Goal: Task Accomplishment & Management: Complete application form

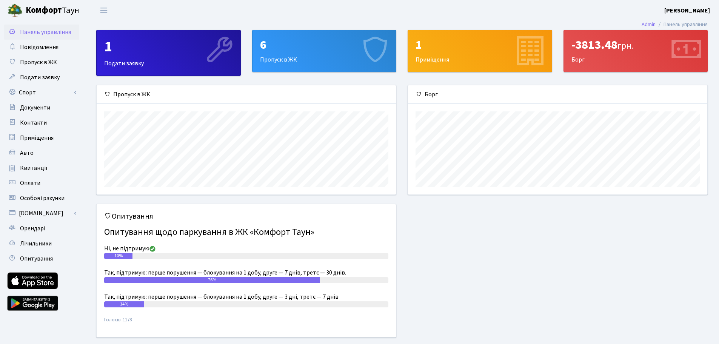
scroll to position [109, 299]
click at [27, 65] on span "Пропуск в ЖК" at bounding box center [38, 62] width 37 height 8
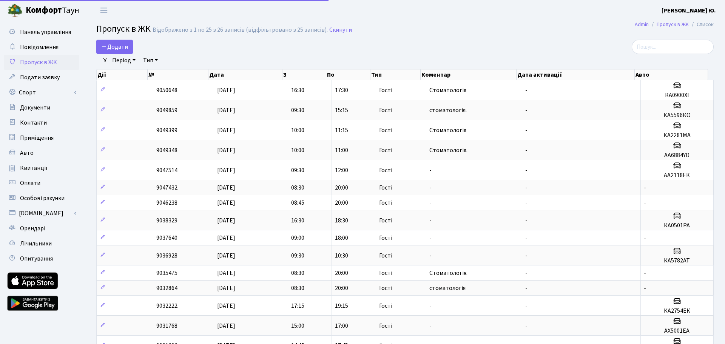
select select "25"
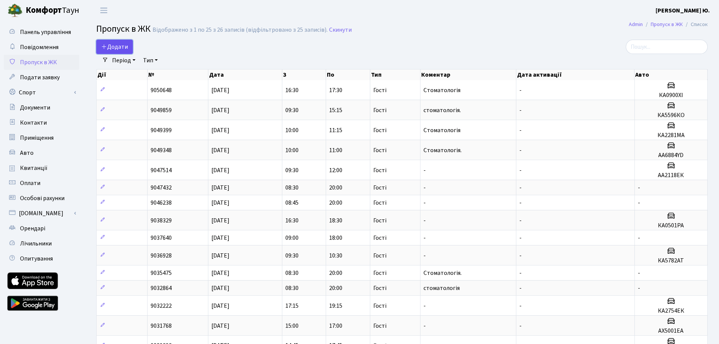
click at [122, 45] on span "Додати" at bounding box center [114, 47] width 27 height 8
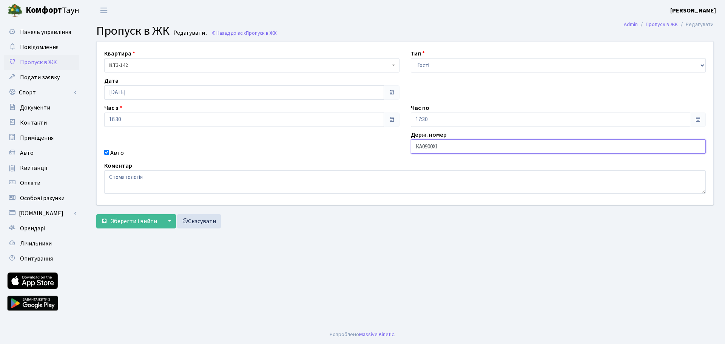
drag, startPoint x: 438, startPoint y: 147, endPoint x: 399, endPoint y: 146, distance: 38.9
click at [399, 146] on div "Квартира <b>КТ</b>&nbsp;&nbsp;&nbsp;&nbsp;3-142 КТ 3-142 Тип - Доставка Таксі Г…" at bounding box center [405, 123] width 628 height 163
paste input "(2каб ас"
type input "(2каб ас"
drag, startPoint x: 438, startPoint y: 146, endPoint x: 409, endPoint y: 144, distance: 29.5
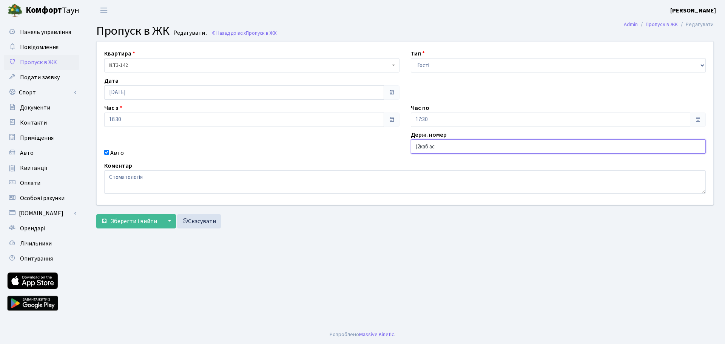
click at [409, 144] on div "Держ. номер (2каб ас" at bounding box center [558, 143] width 307 height 27
paste input "Ка2119рн"
type input "Ка2119рн"
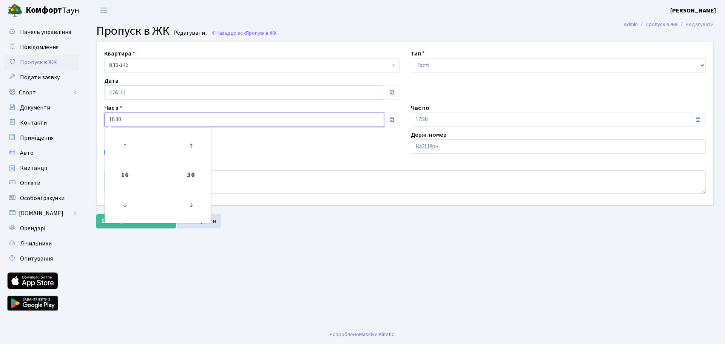
click at [146, 117] on input "16:30" at bounding box center [244, 120] width 280 height 14
click at [124, 142] on icon at bounding box center [125, 146] width 20 height 20
type input "17:30"
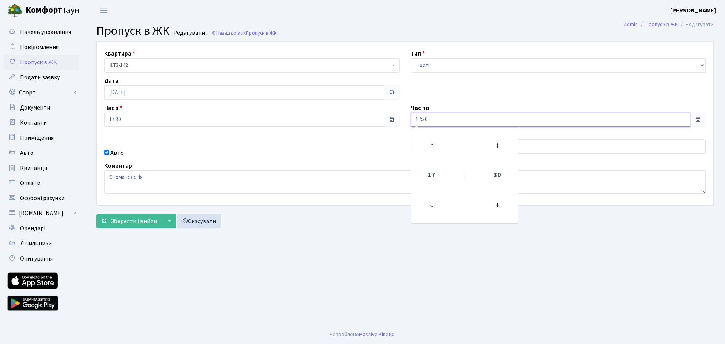
click at [460, 120] on input "17:30" at bounding box center [551, 120] width 280 height 14
click at [427, 148] on icon at bounding box center [431, 146] width 20 height 20
type input "18:30"
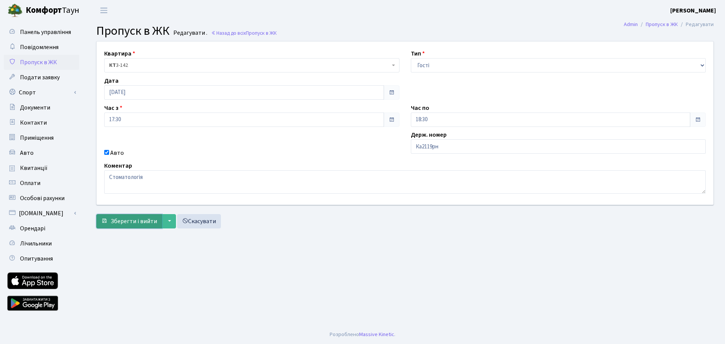
click at [130, 224] on span "Зберегти і вийти" at bounding box center [134, 221] width 46 height 8
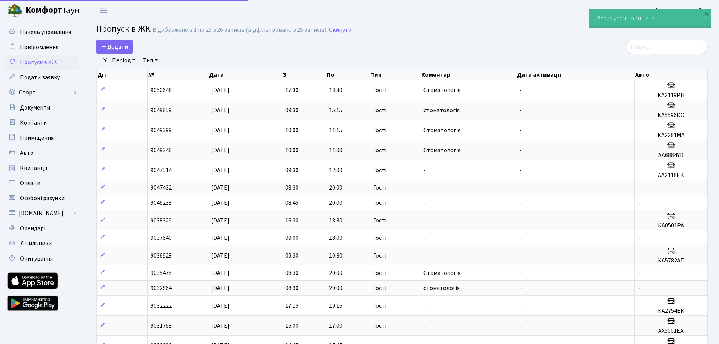
select select "25"
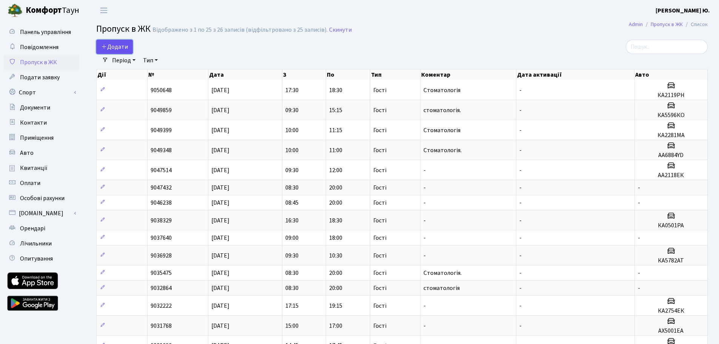
click at [121, 46] on span "Додати" at bounding box center [114, 47] width 27 height 8
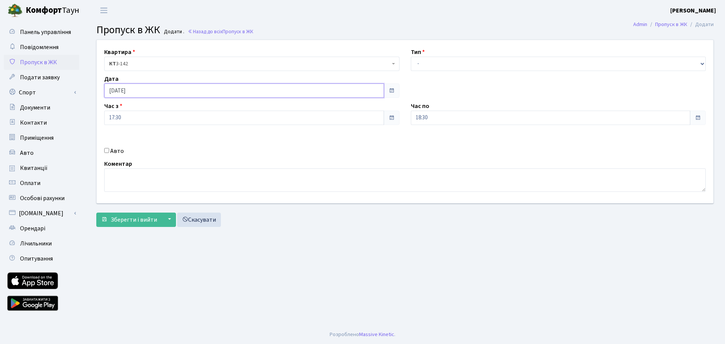
click at [131, 91] on input "[DATE]" at bounding box center [244, 90] width 280 height 14
click at [135, 139] on td "8" at bounding box center [134, 139] width 11 height 11
type input "[DATE]"
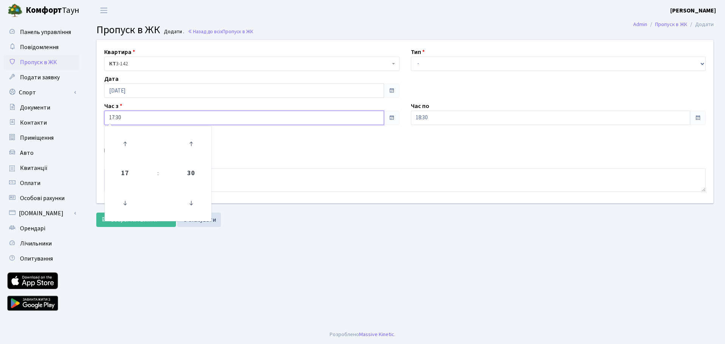
click at [121, 115] on input "17:30" at bounding box center [244, 118] width 280 height 14
click at [128, 204] on icon at bounding box center [125, 203] width 20 height 20
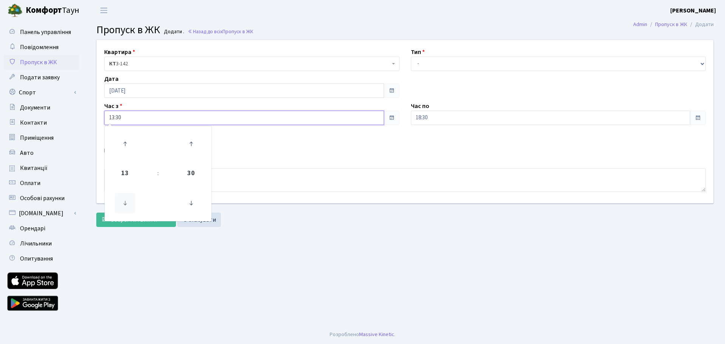
click at [128, 204] on icon at bounding box center [125, 203] width 20 height 20
type input "12:30"
click at [425, 61] on select "- Доставка Таксі Гості Сервіс" at bounding box center [558, 64] width 295 height 14
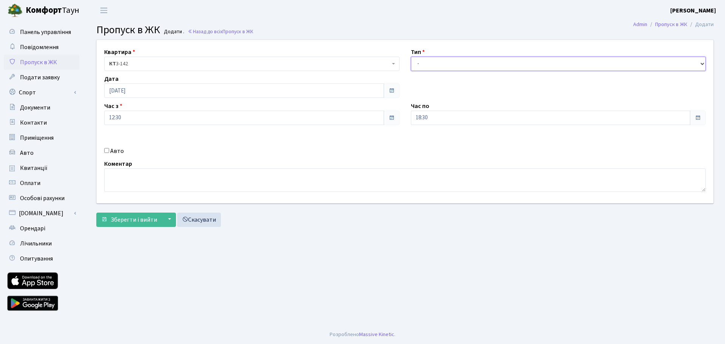
select select "3"
click at [411, 57] on select "- Доставка Таксі Гості Сервіс" at bounding box center [558, 64] width 295 height 14
click at [437, 119] on input "18:30" at bounding box center [551, 118] width 280 height 14
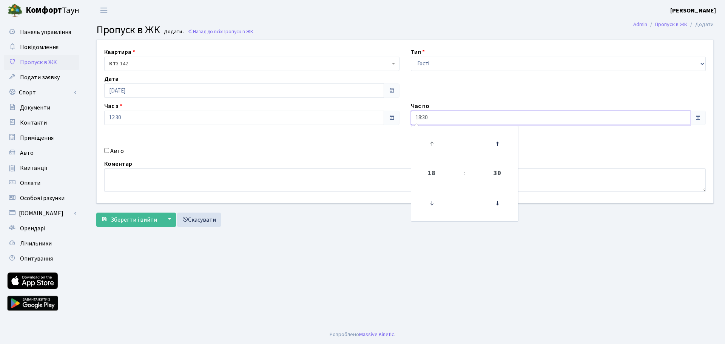
click at [432, 133] on link at bounding box center [431, 143] width 22 height 27
click at [431, 139] on icon at bounding box center [431, 144] width 20 height 20
click at [432, 205] on icon at bounding box center [431, 203] width 20 height 20
click at [432, 204] on icon at bounding box center [431, 203] width 20 height 20
click at [433, 204] on icon at bounding box center [431, 203] width 20 height 20
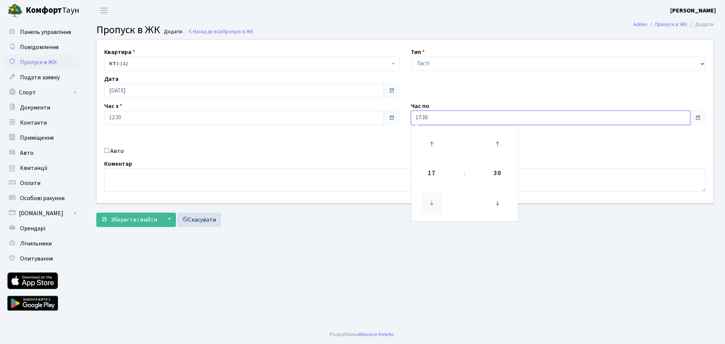
click at [434, 204] on icon at bounding box center [431, 203] width 20 height 20
click at [434, 203] on icon at bounding box center [431, 203] width 20 height 20
type input "15:30"
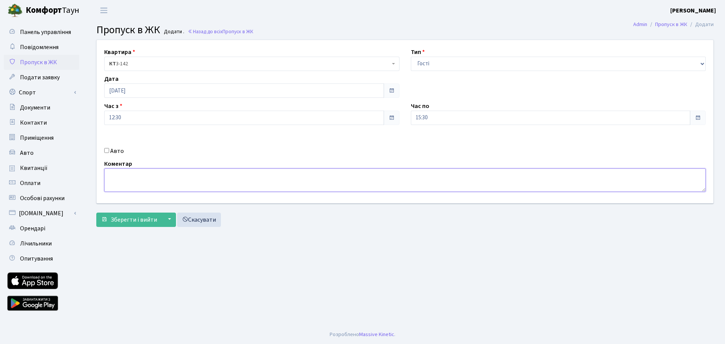
click at [330, 185] on textarea at bounding box center [405, 179] width 602 height 23
type textarea "Стоматологія"
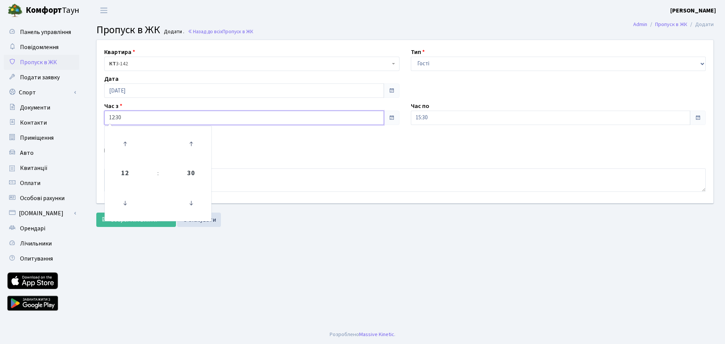
click at [134, 116] on input "12:30" at bounding box center [244, 118] width 280 height 14
click at [120, 142] on icon at bounding box center [125, 144] width 20 height 20
type input "13:30"
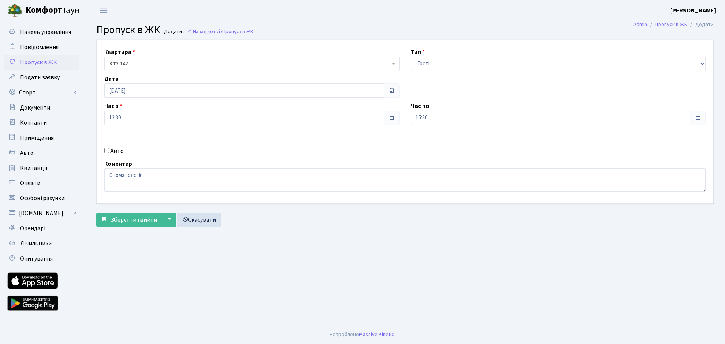
click at [415, 141] on div "Квартира <b>КТ</b>&nbsp;&nbsp;&nbsp;&nbsp;3-142 КТ 3-142 Тип - Доставка Таксі Г…" at bounding box center [405, 121] width 628 height 163
click at [107, 152] on input "Авто" at bounding box center [106, 150] width 5 height 5
checkbox input "true"
paste input "Ка 6446"
click at [424, 145] on input "Ка 6446" at bounding box center [558, 144] width 295 height 14
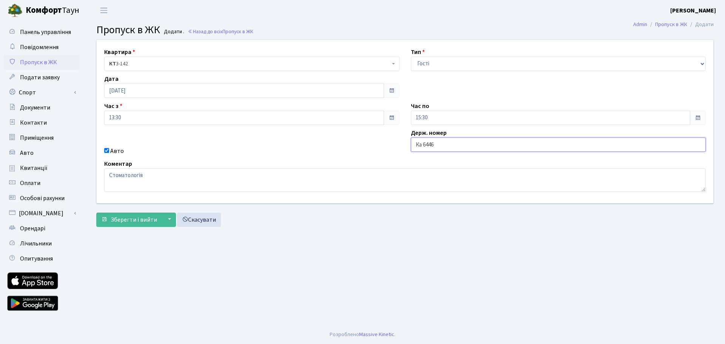
click at [423, 145] on input "Ка 6446" at bounding box center [558, 144] width 295 height 14
click at [435, 143] on input "Ка6446" at bounding box center [558, 144] width 295 height 14
type input "КА6446ВТ"
click at [159, 221] on button "Зберегти і вийти" at bounding box center [129, 220] width 66 height 14
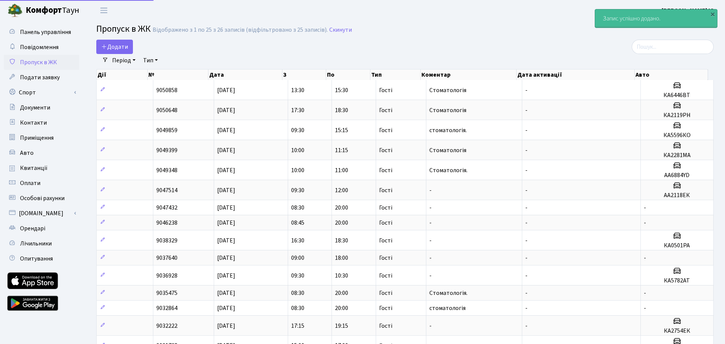
select select "25"
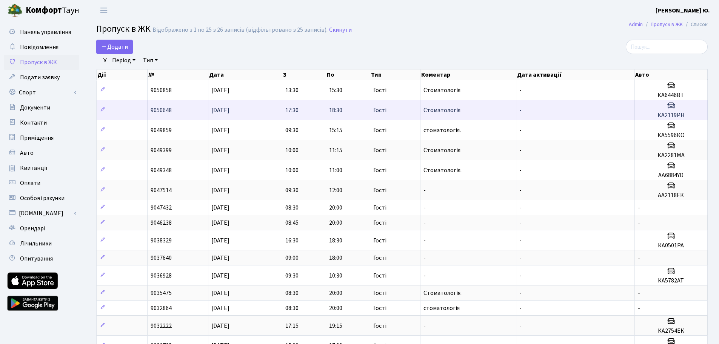
click at [199, 113] on td "9050648" at bounding box center [178, 110] width 61 height 20
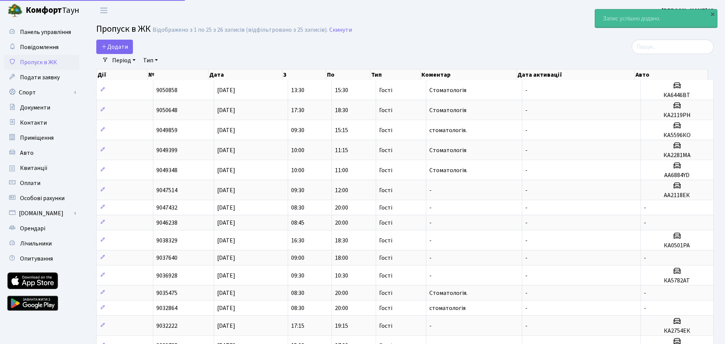
select select "25"
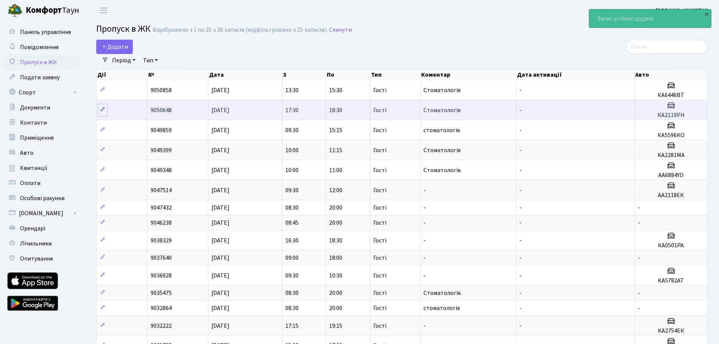
click at [101, 109] on icon at bounding box center [102, 109] width 5 height 5
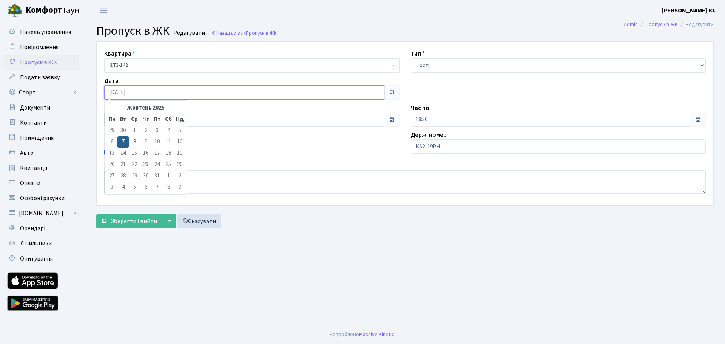
click at [139, 90] on input "[DATE]" at bounding box center [244, 92] width 280 height 14
click at [136, 141] on td "8" at bounding box center [134, 141] width 11 height 11
type input "[DATE]"
click at [119, 121] on input "17:30" at bounding box center [244, 120] width 280 height 14
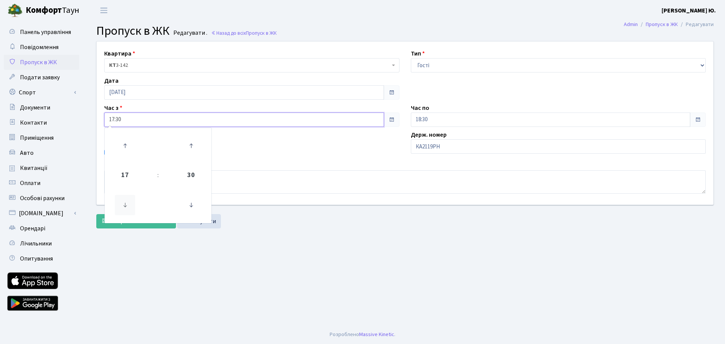
click at [124, 204] on icon at bounding box center [125, 205] width 20 height 20
click at [125, 204] on icon at bounding box center [125, 205] width 20 height 20
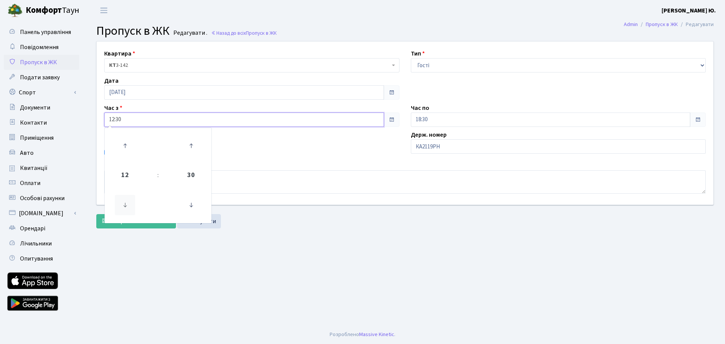
click at [125, 204] on icon at bounding box center [125, 205] width 20 height 20
type input "08:30"
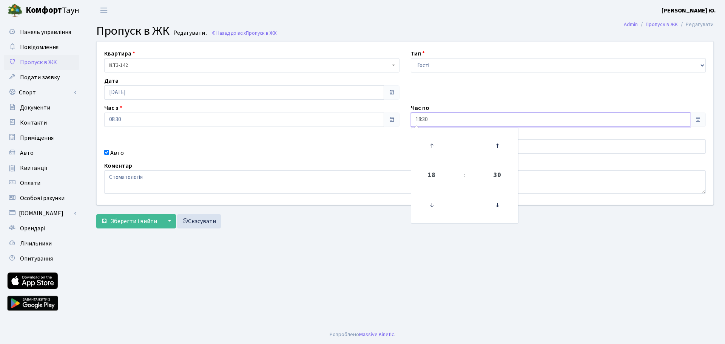
click at [430, 120] on input "18:30" at bounding box center [551, 120] width 280 height 14
click at [437, 145] on icon at bounding box center [431, 146] width 20 height 20
click at [495, 207] on icon at bounding box center [497, 205] width 20 height 20
click at [497, 208] on icon at bounding box center [497, 205] width 20 height 20
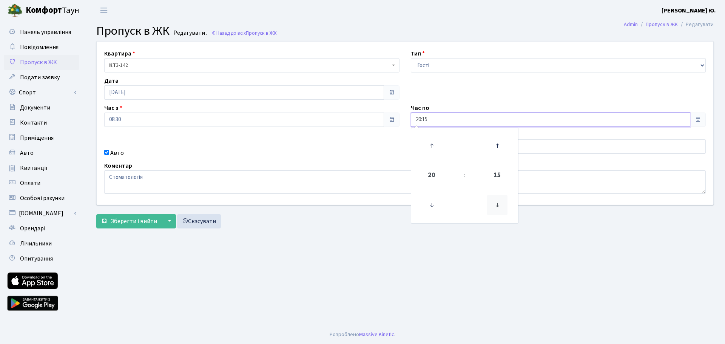
type input "20:00"
click at [235, 150] on div "Авто" at bounding box center [252, 152] width 307 height 9
click at [103, 153] on div "Авто" at bounding box center [252, 152] width 307 height 9
click at [107, 153] on input "Авто" at bounding box center [106, 152] width 5 height 5
checkbox input "false"
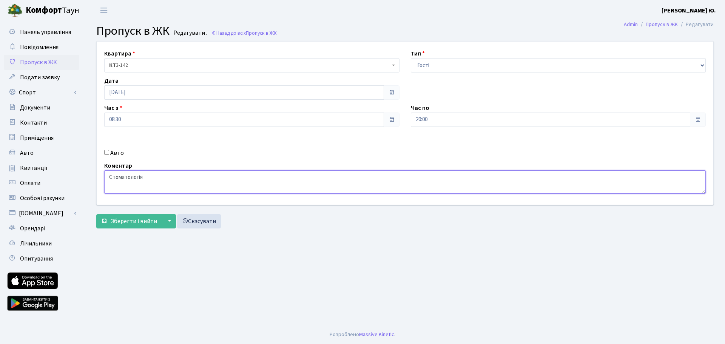
click at [179, 179] on textarea "Стоматологія" at bounding box center [405, 181] width 602 height 23
click at [151, 216] on button "Зберегти і вийти" at bounding box center [129, 221] width 66 height 14
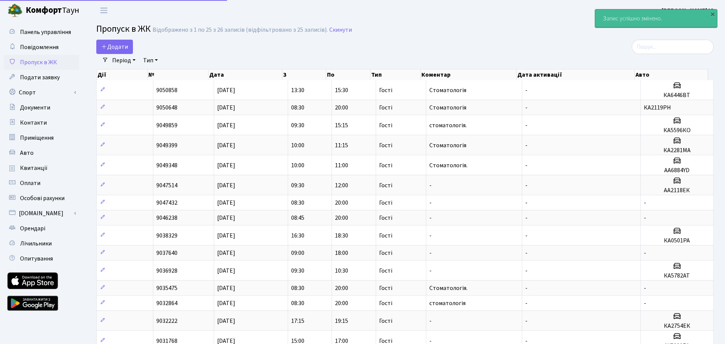
select select "25"
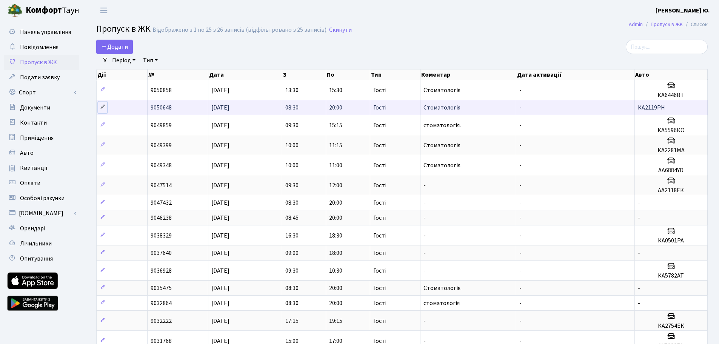
click at [102, 105] on icon at bounding box center [102, 106] width 5 height 5
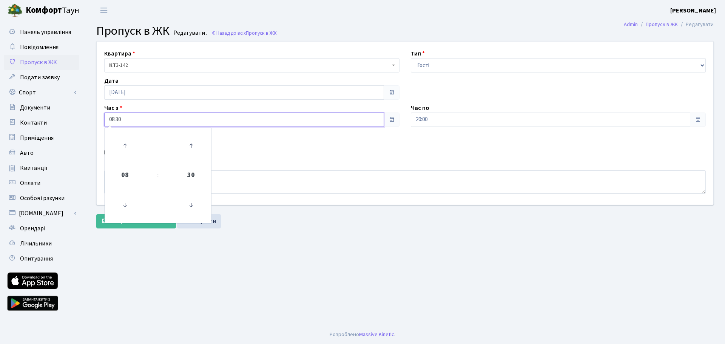
drag, startPoint x: 120, startPoint y: 120, endPoint x: 93, endPoint y: 122, distance: 28.1
click at [94, 121] on div "Квартира <b>КТ</b>&nbsp;&nbsp;&nbsp;&nbsp;3-142 КТ 3-142 Тип - Доставка Таксі Г…" at bounding box center [405, 123] width 628 height 163
click at [453, 141] on div "Квартира <b>КТ</b>&nbsp;&nbsp;&nbsp;&nbsp;3-142 КТ 3-142 Тип - Доставка Таксі Г…" at bounding box center [405, 123] width 628 height 163
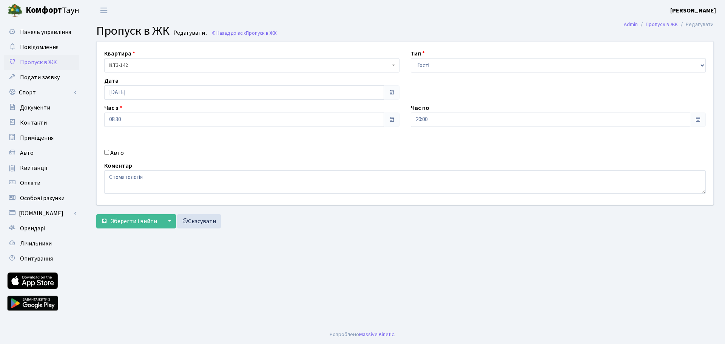
click at [108, 153] on input "Авто" at bounding box center [106, 152] width 5 height 5
checkbox input "false"
click at [148, 171] on textarea "Стоматологія" at bounding box center [405, 181] width 602 height 23
click at [142, 93] on input "[DATE]" at bounding box center [244, 92] width 280 height 14
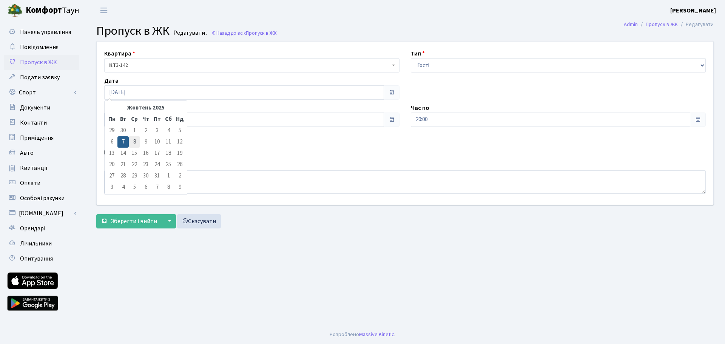
click at [137, 141] on td "8" at bounding box center [134, 141] width 11 height 11
type input "[DATE]"
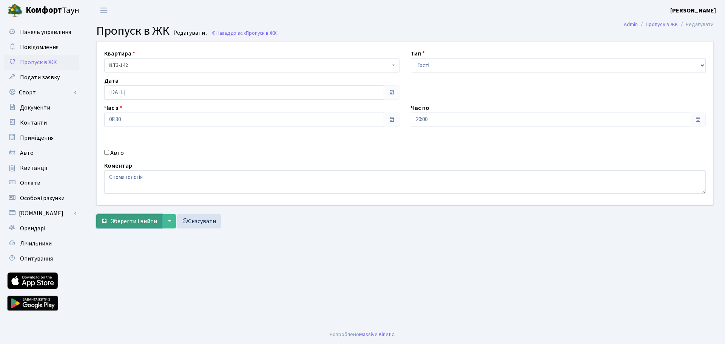
click at [123, 221] on span "Зберегти і вийти" at bounding box center [134, 221] width 46 height 8
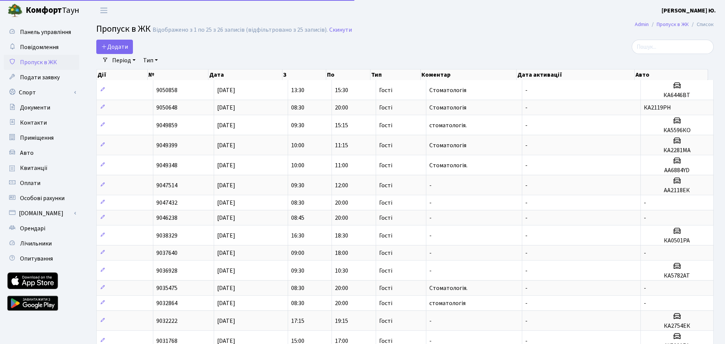
select select "25"
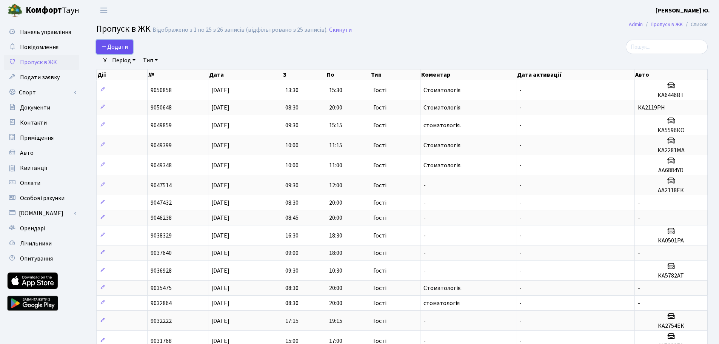
click at [99, 43] on link "Додати" at bounding box center [114, 47] width 37 height 14
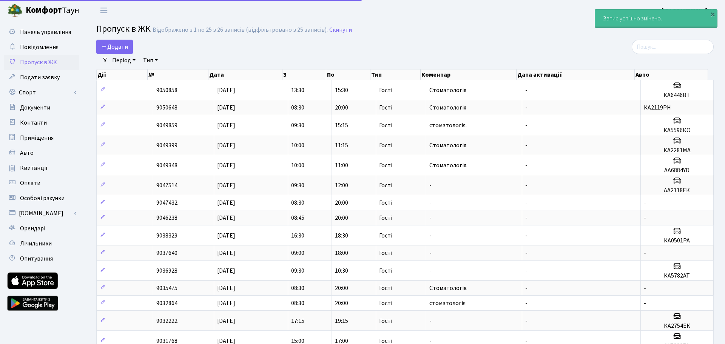
select select "25"
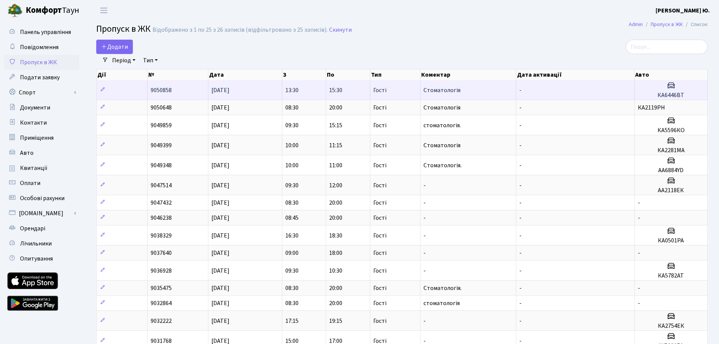
click at [264, 85] on td "[DATE]" at bounding box center [245, 90] width 74 height 20
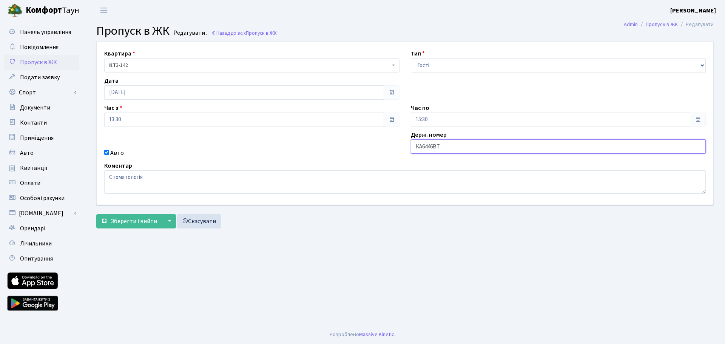
drag, startPoint x: 437, startPoint y: 145, endPoint x: 441, endPoint y: 145, distance: 4.5
click at [437, 145] on input "КА6446ВТ" at bounding box center [558, 146] width 295 height 14
drag, startPoint x: 434, startPoint y: 146, endPoint x: 405, endPoint y: 147, distance: 28.3
click at [406, 147] on div "Держ. номер КА6446ВТ" at bounding box center [558, 143] width 307 height 27
click at [106, 151] on input "Авто" at bounding box center [106, 152] width 5 height 5
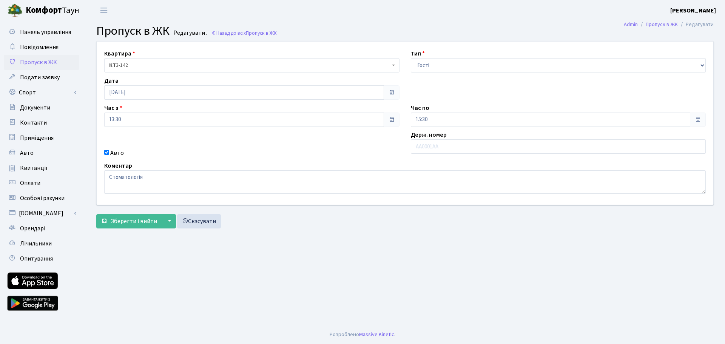
checkbox input "false"
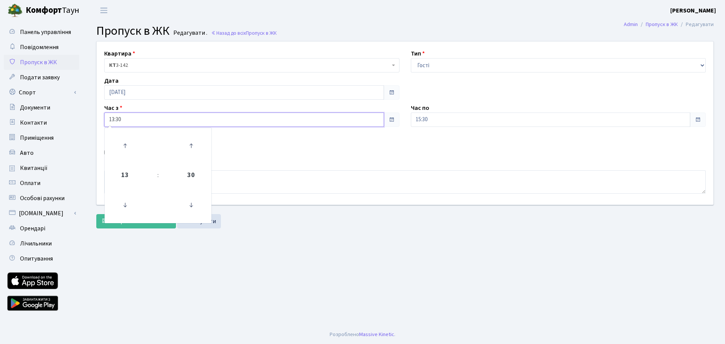
click at [119, 118] on input "13:30" at bounding box center [244, 120] width 280 height 14
click at [130, 210] on icon at bounding box center [125, 205] width 20 height 20
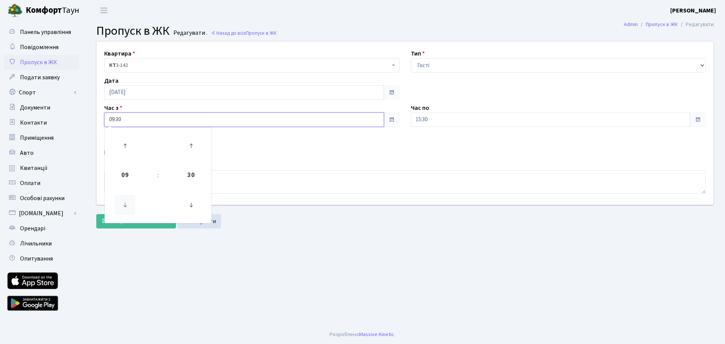
click at [130, 210] on icon at bounding box center [125, 205] width 20 height 20
click at [123, 139] on icon at bounding box center [125, 146] width 20 height 20
type input "08:30"
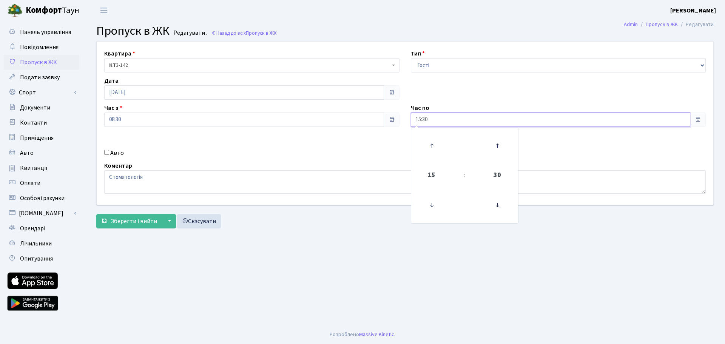
click at [438, 118] on input "15:30" at bounding box center [551, 120] width 280 height 14
click at [432, 147] on icon at bounding box center [431, 146] width 20 height 20
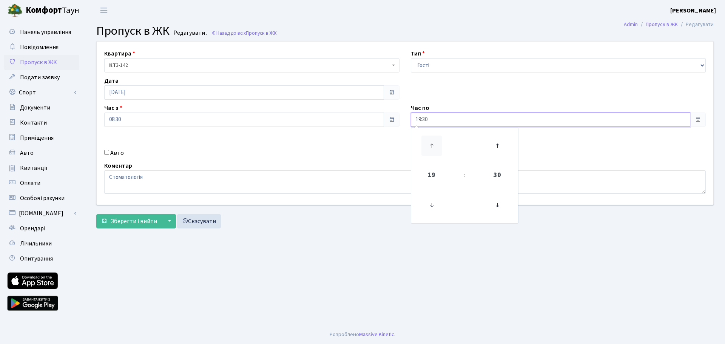
click at [427, 148] on icon at bounding box center [431, 146] width 20 height 20
click at [502, 208] on icon at bounding box center [497, 205] width 20 height 20
click at [502, 209] on icon at bounding box center [497, 205] width 20 height 20
type input "20:00"
click at [320, 179] on textarea "Стоматологія" at bounding box center [405, 181] width 602 height 23
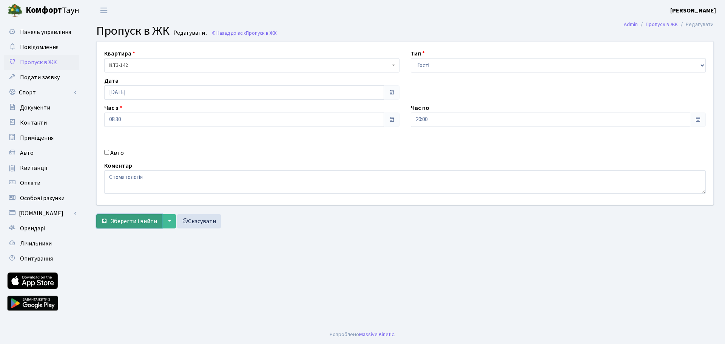
click at [139, 221] on span "Зберегти і вийти" at bounding box center [134, 221] width 46 height 8
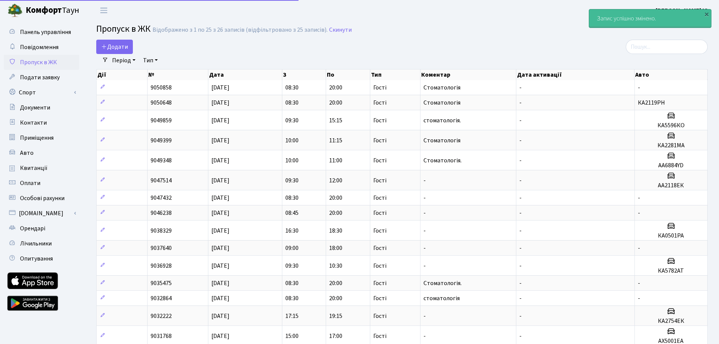
select select "25"
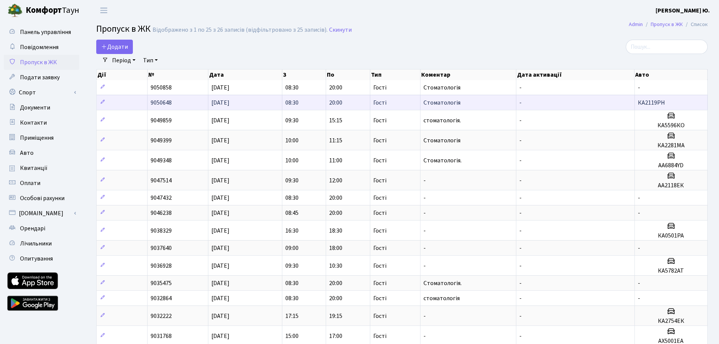
click at [339, 104] on span "20:00" at bounding box center [335, 103] width 13 height 8
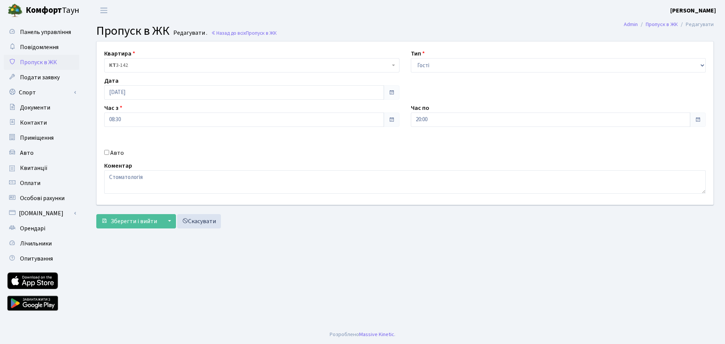
click at [112, 151] on label "Авто" at bounding box center [117, 152] width 14 height 9
click at [109, 151] on input "Авто" at bounding box center [106, 152] width 5 height 5
checkbox input "true"
drag, startPoint x: 444, startPoint y: 147, endPoint x: 384, endPoint y: 153, distance: 59.9
click at [386, 151] on div "Квартира <b>КТ</b>&nbsp;&nbsp;&nbsp;&nbsp;3-142 КТ 3-142 Тип - Доставка Таксі Г…" at bounding box center [405, 123] width 628 height 163
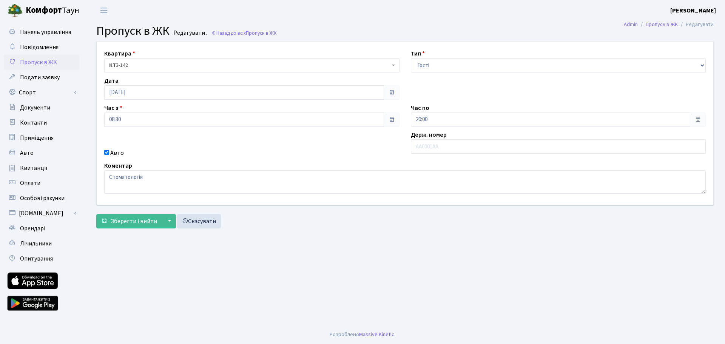
click at [106, 153] on input "Авто" at bounding box center [106, 152] width 5 height 5
checkbox input "false"
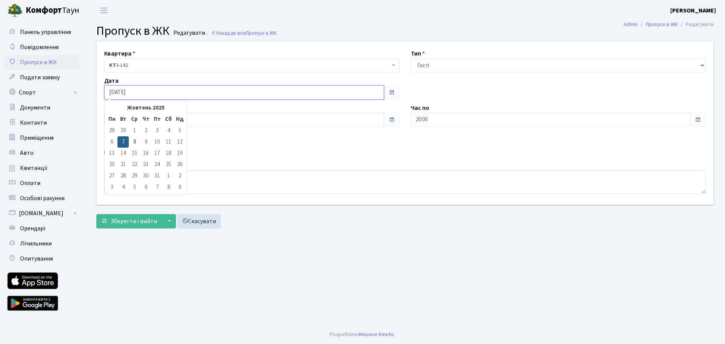
click at [137, 92] on input "[DATE]" at bounding box center [244, 92] width 280 height 14
click at [135, 142] on td "8" at bounding box center [134, 141] width 11 height 11
type input "[DATE]"
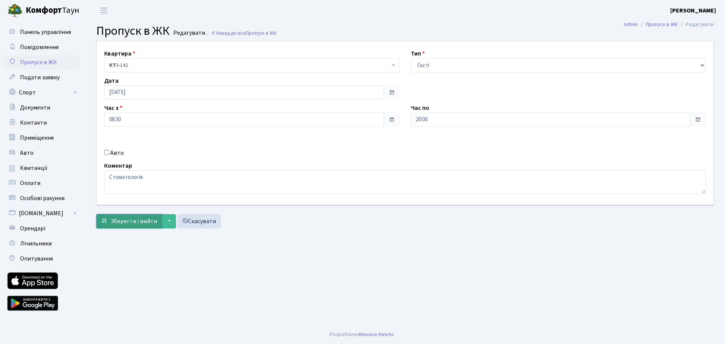
click at [139, 219] on span "Зберегти і вийти" at bounding box center [134, 221] width 46 height 8
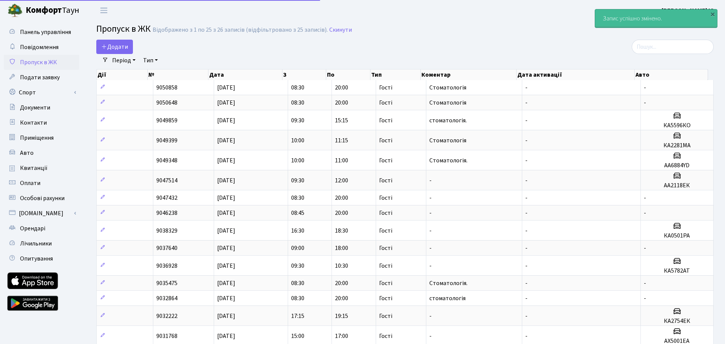
select select "25"
